Goal: Use online tool/utility

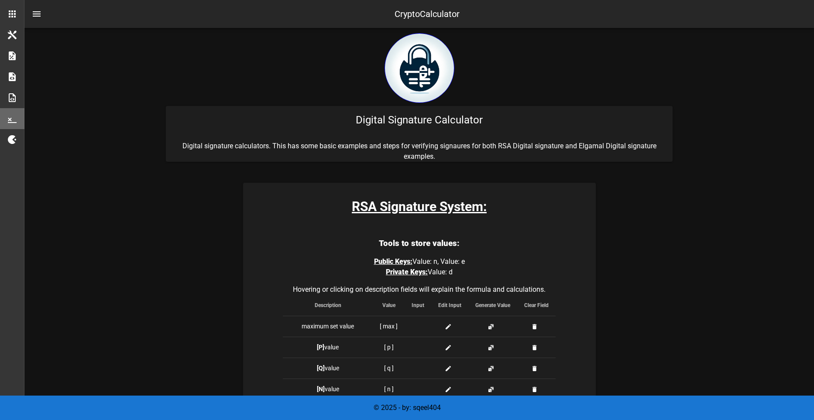
scroll to position [158, 0]
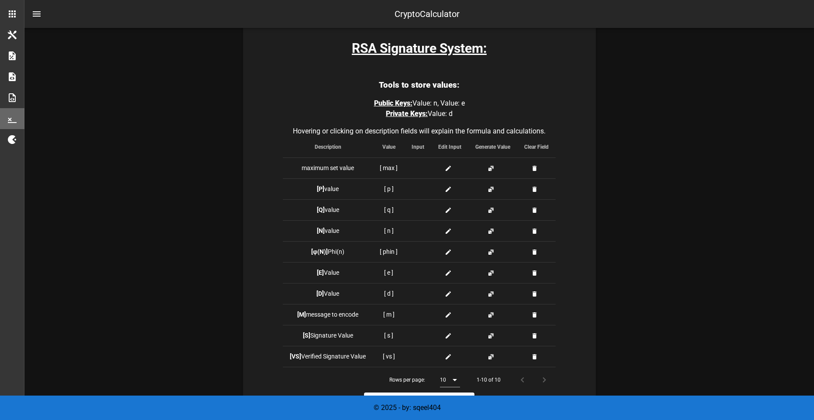
click at [446, 190] on icon at bounding box center [448, 189] width 7 height 7
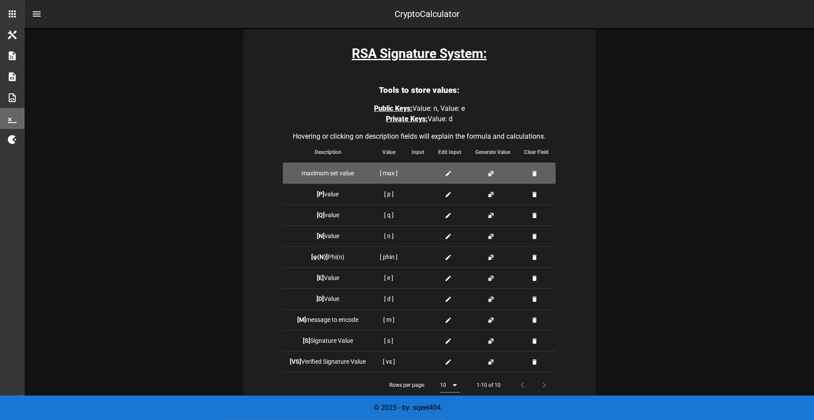
scroll to position [158, 0]
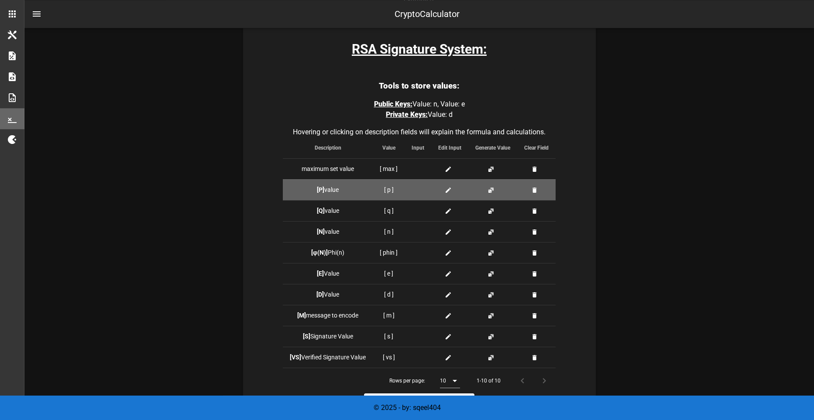
click at [449, 190] on icon at bounding box center [448, 190] width 7 height 7
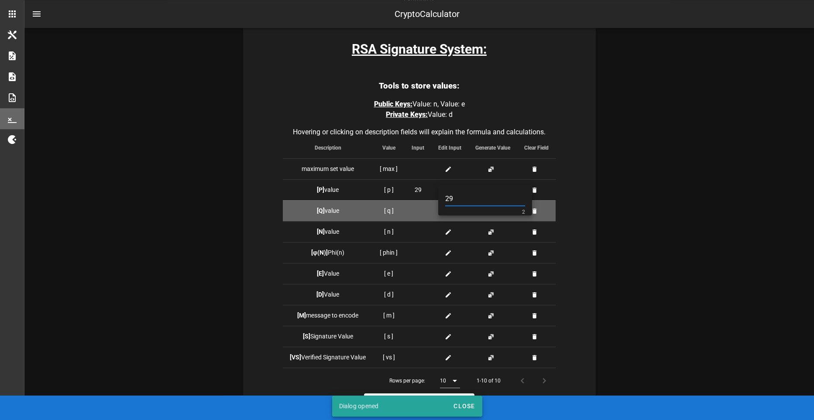
type input "29"
click at [426, 207] on td at bounding box center [418, 210] width 27 height 21
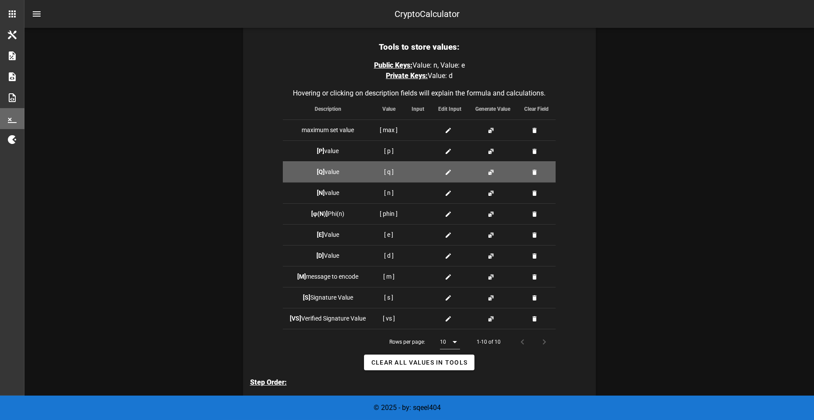
scroll to position [208, 0]
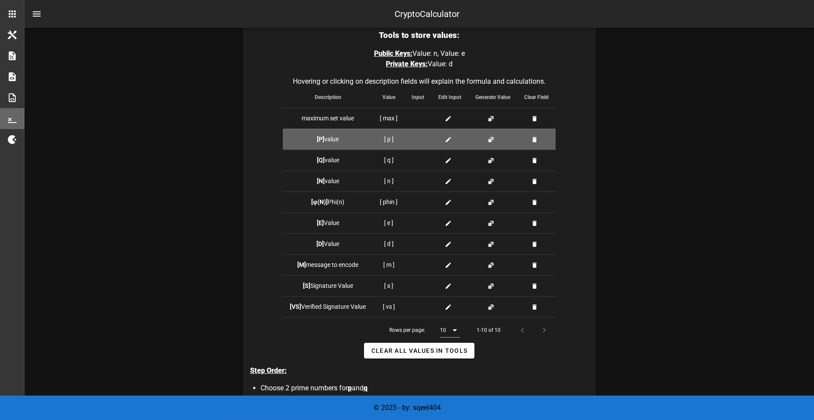
click at [447, 137] on icon at bounding box center [448, 139] width 7 height 7
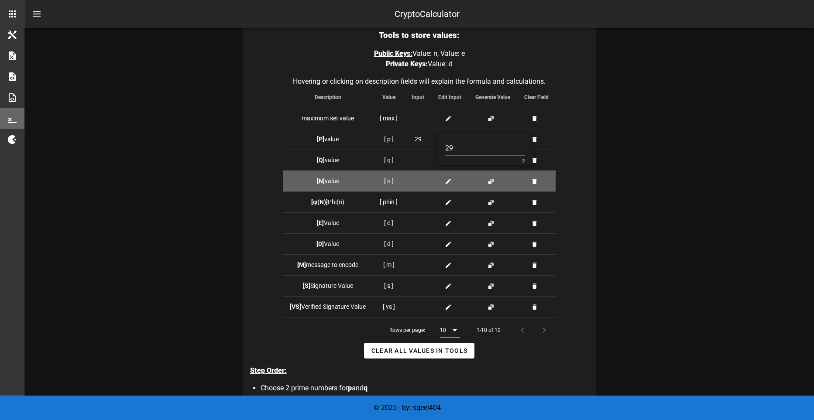
type input "29"
click at [552, 174] on td at bounding box center [536, 181] width 38 height 21
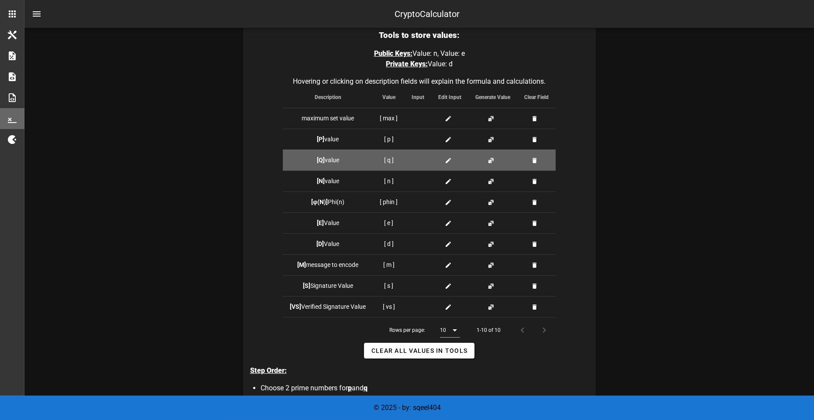
click at [448, 156] on span at bounding box center [450, 160] width 10 height 9
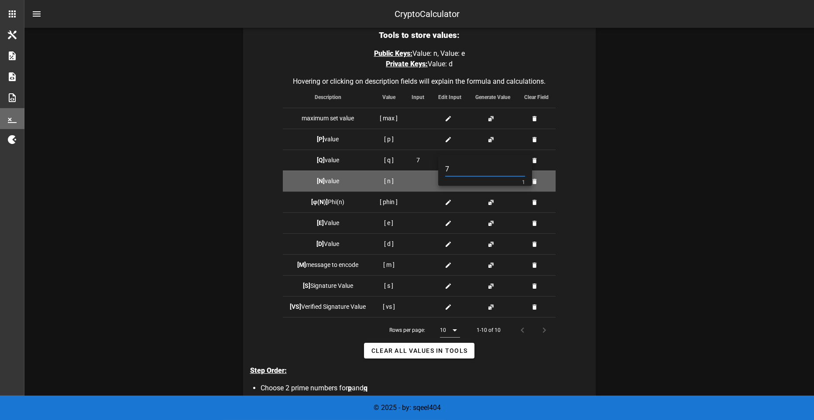
type input "7"
click at [417, 177] on div at bounding box center [418, 181] width 13 height 9
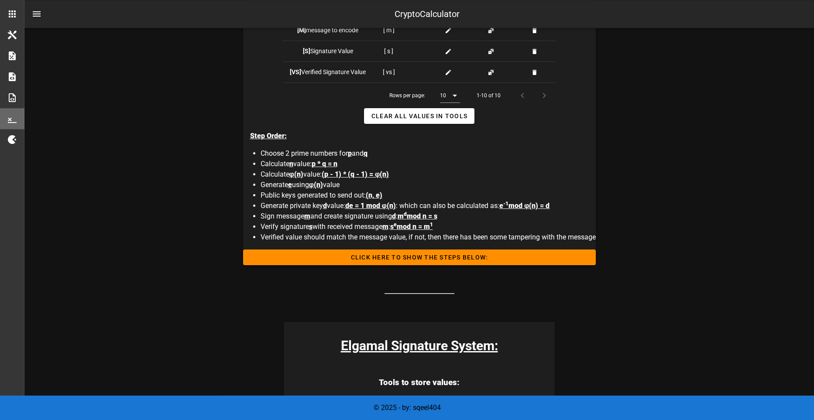
scroll to position [438, 0]
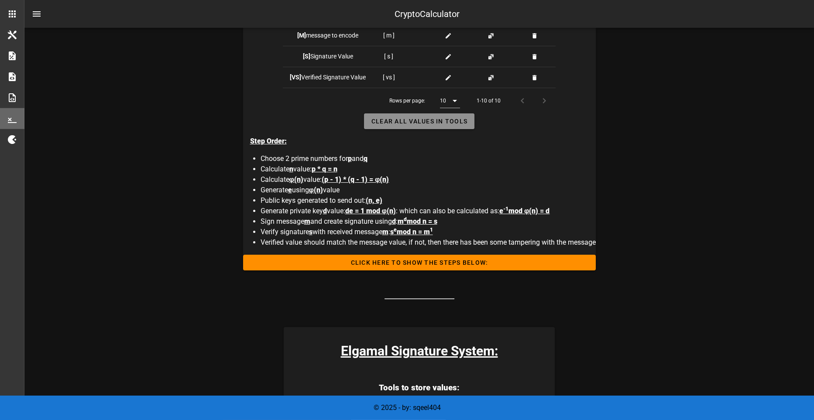
click at [398, 120] on span "Clear all Values in Tools" at bounding box center [419, 121] width 96 height 7
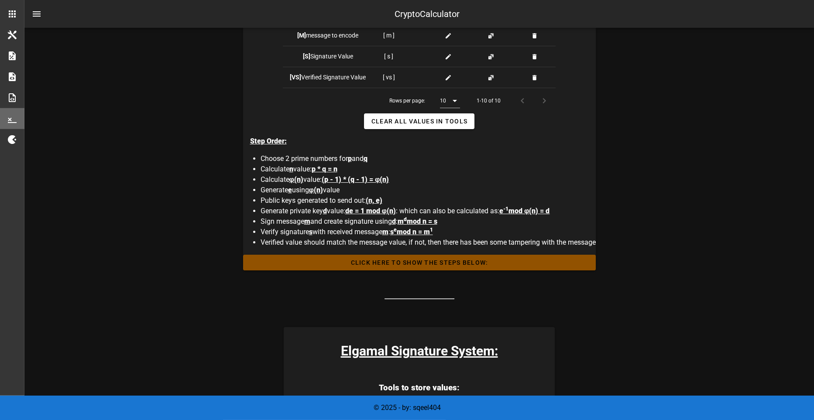
click at [367, 264] on span "Click HERE to Show the Steps Below:" at bounding box center [419, 262] width 339 height 7
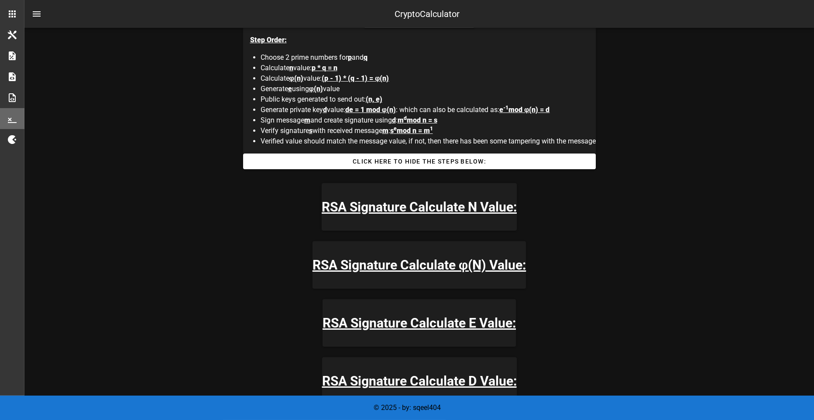
scroll to position [543, 0]
